Goal: Task Accomplishment & Management: Manage account settings

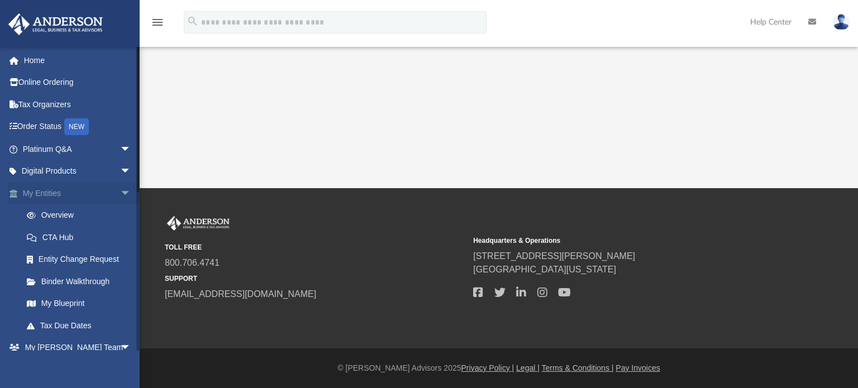
click at [66, 189] on link "My Entities arrow_drop_down" at bounding box center [78, 193] width 140 height 22
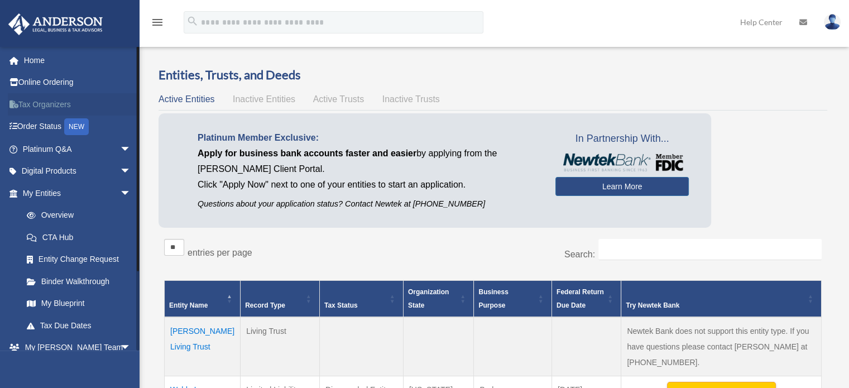
click at [51, 107] on link "Tax Organizers" at bounding box center [78, 104] width 140 height 22
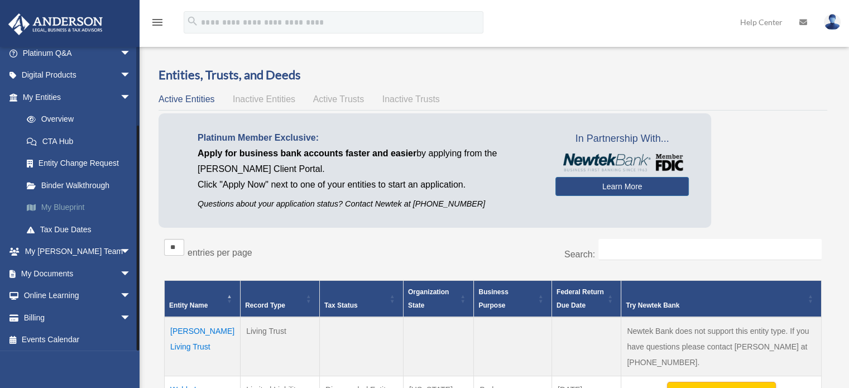
scroll to position [98, 0]
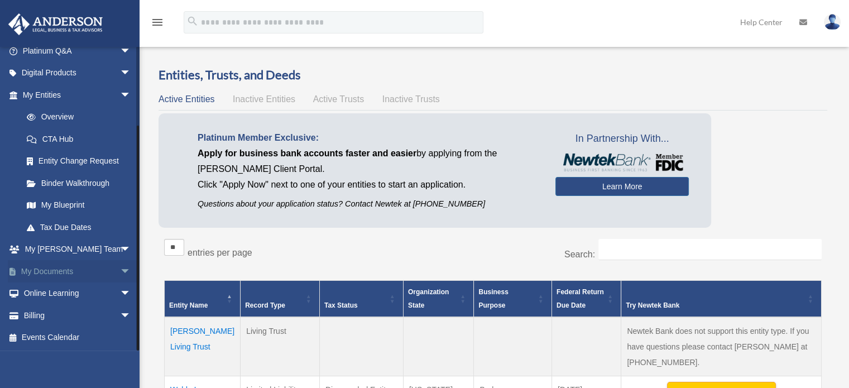
click at [95, 270] on link "My Documents arrow_drop_down" at bounding box center [78, 271] width 140 height 22
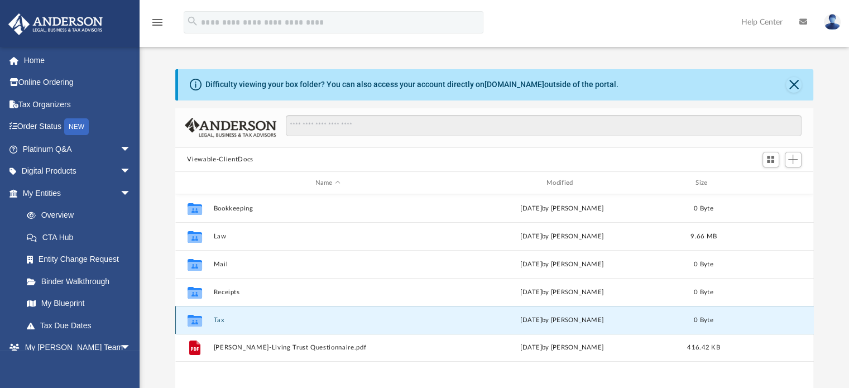
click at [301, 317] on button "Tax" at bounding box center [327, 320] width 229 height 7
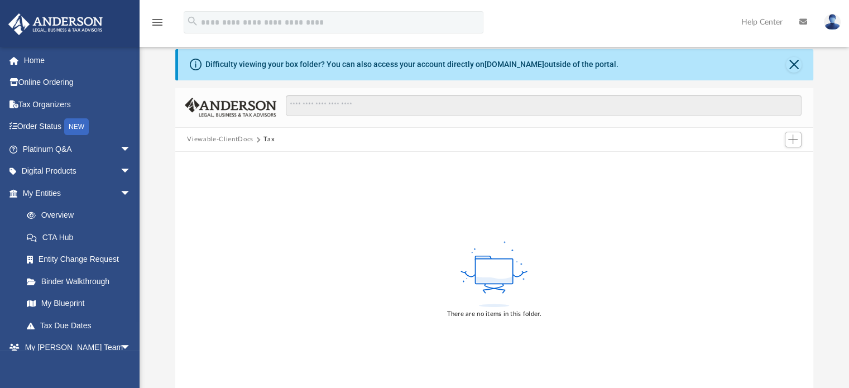
scroll to position [16, 0]
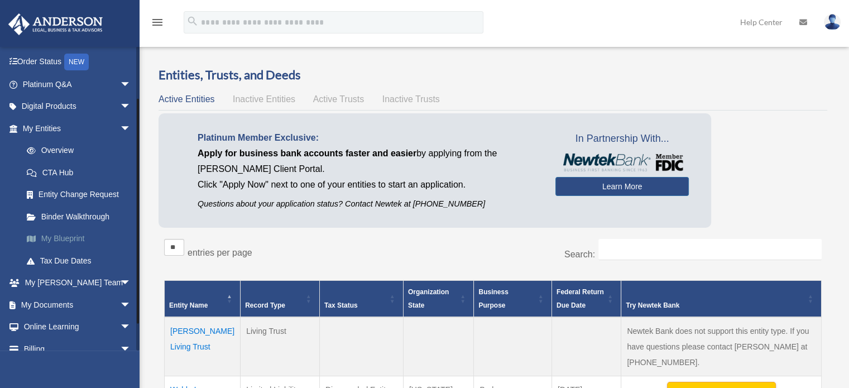
scroll to position [67, 0]
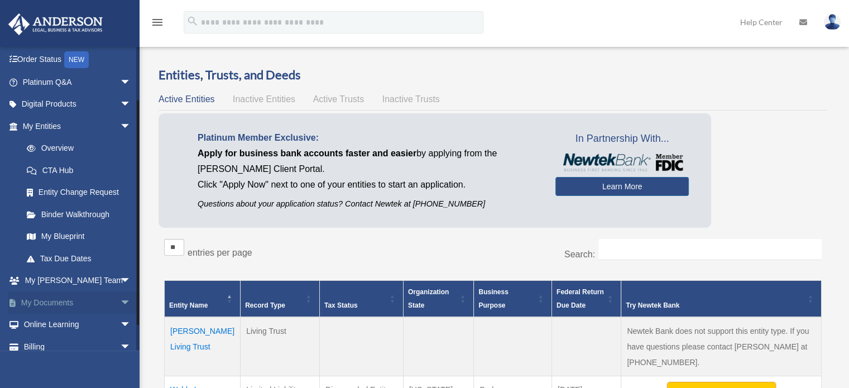
click at [62, 304] on link "My Documents arrow_drop_down" at bounding box center [78, 302] width 140 height 22
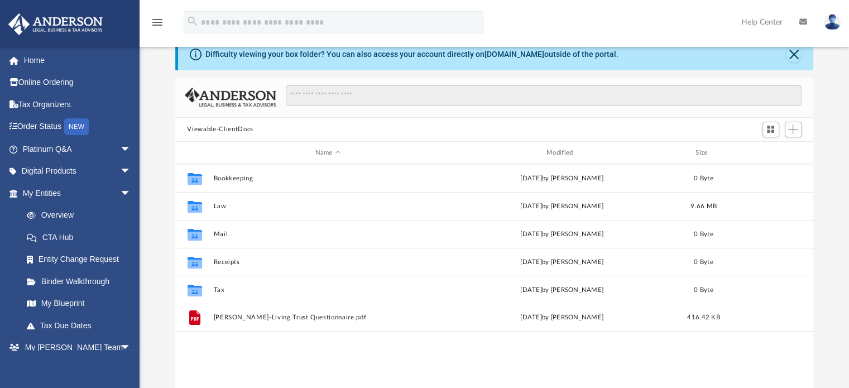
scroll to position [31, 0]
click at [795, 126] on span "Add" at bounding box center [792, 127] width 9 height 9
click at [773, 149] on li "Upload" at bounding box center [777, 151] width 36 height 12
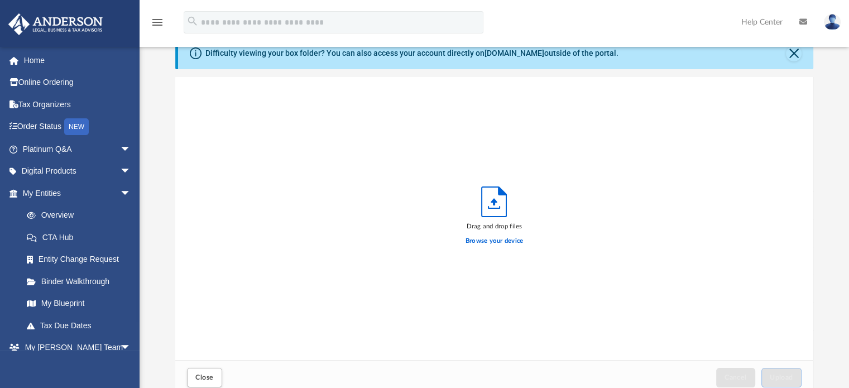
scroll to position [275, 630]
click at [499, 241] on label "Browse your device" at bounding box center [495, 241] width 58 height 10
click at [0, 0] on input "Browse your device" at bounding box center [0, 0] width 0 height 0
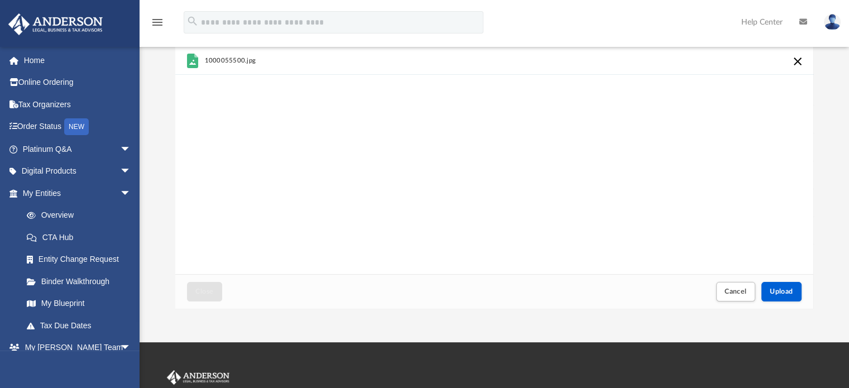
scroll to position [118, 0]
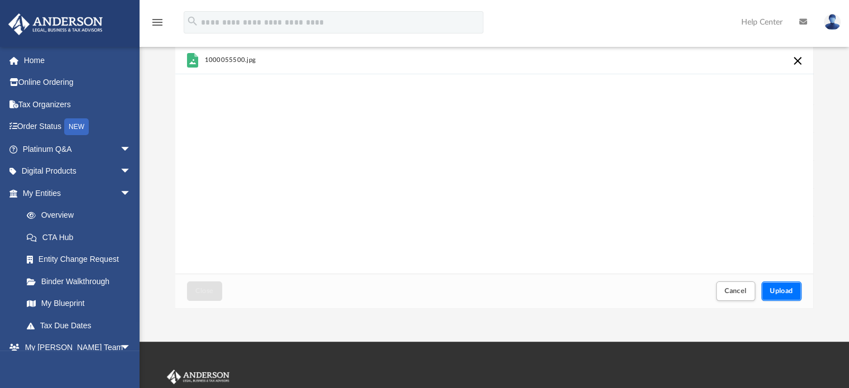
click at [780, 293] on span "Upload" at bounding box center [781, 291] width 23 height 7
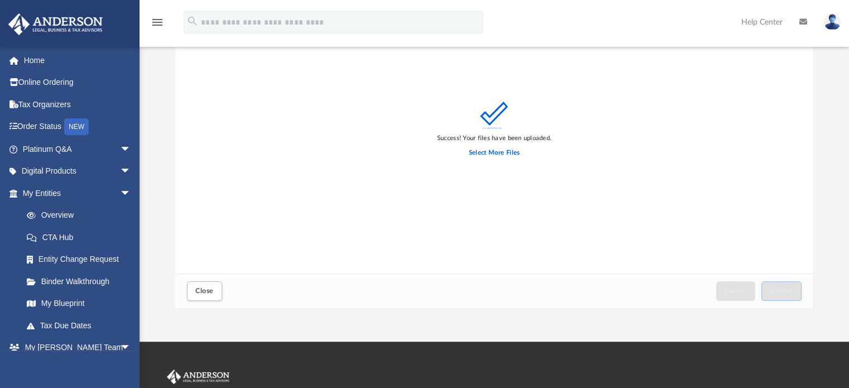
scroll to position [0, 0]
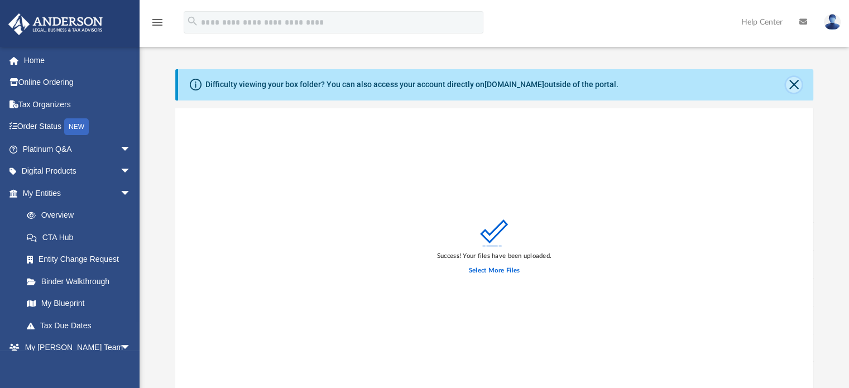
click at [794, 87] on button "Close" at bounding box center [794, 85] width 16 height 16
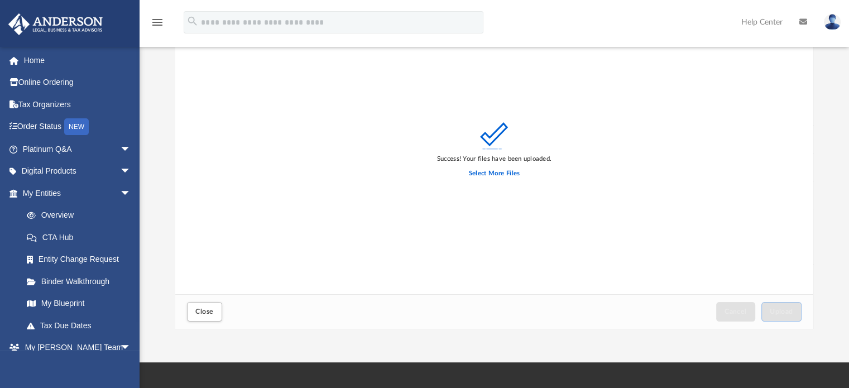
scroll to position [84, 0]
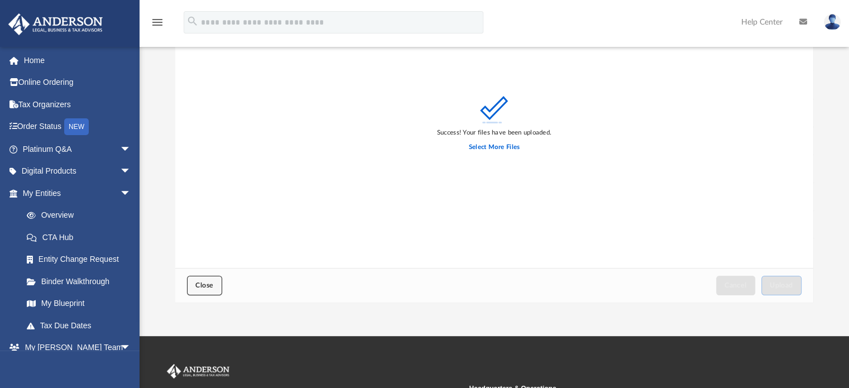
click at [208, 285] on span "Close" at bounding box center [204, 285] width 18 height 7
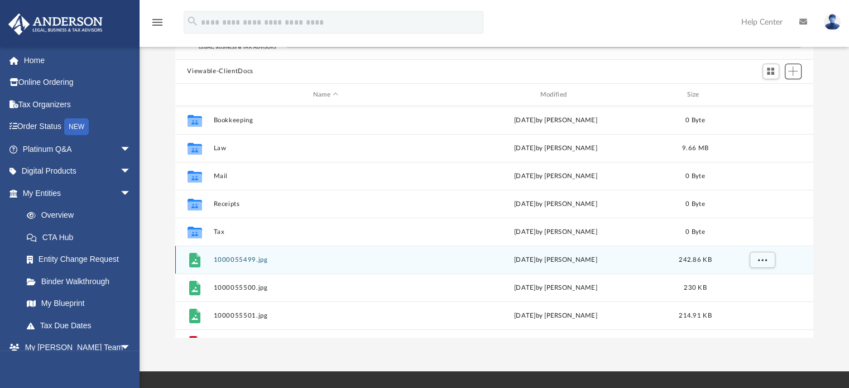
scroll to position [0, 0]
